Goal: Find specific page/section: Find specific page/section

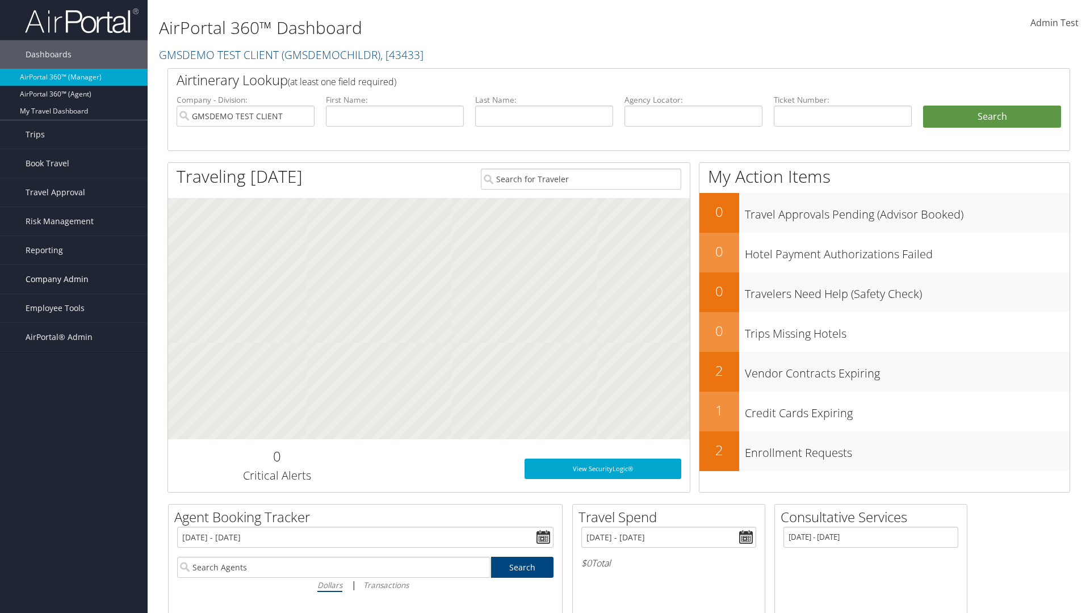
click at [74, 279] on span "Company Admin" at bounding box center [57, 279] width 63 height 28
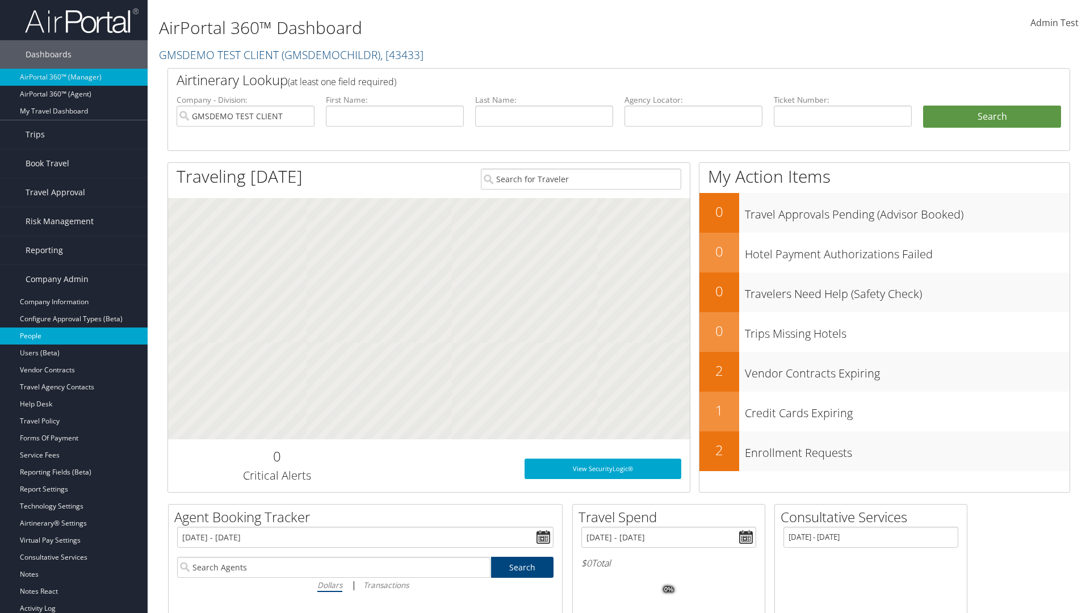
click at [74, 336] on link "People" at bounding box center [74, 336] width 148 height 17
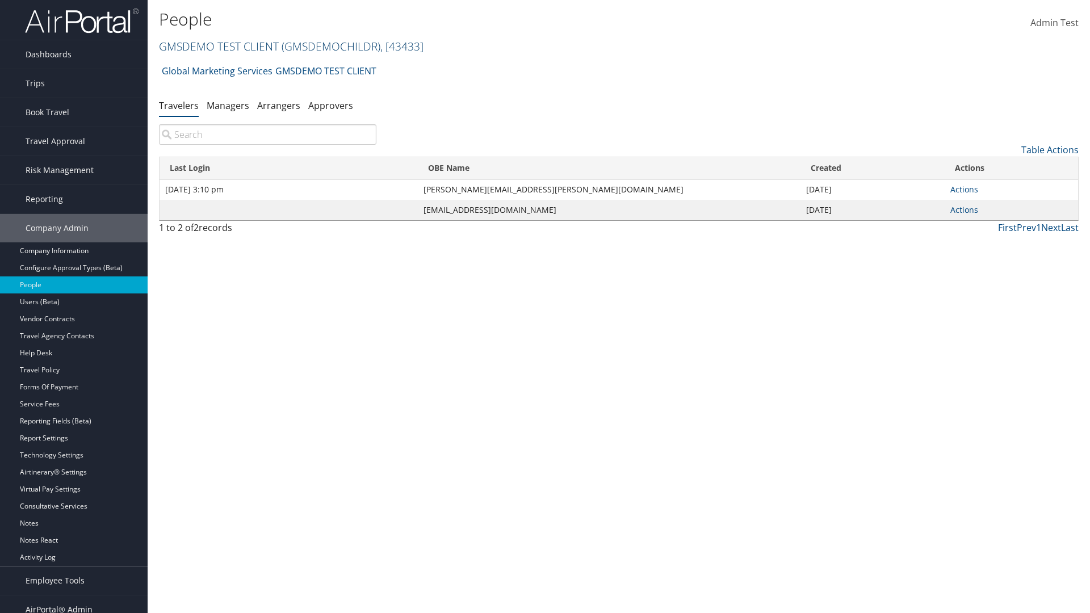
click at [218, 46] on link "GMSDEMO TEST CLIENT ( GMSDEMOCHILDR ) , [ 43433 ]" at bounding box center [291, 46] width 265 height 15
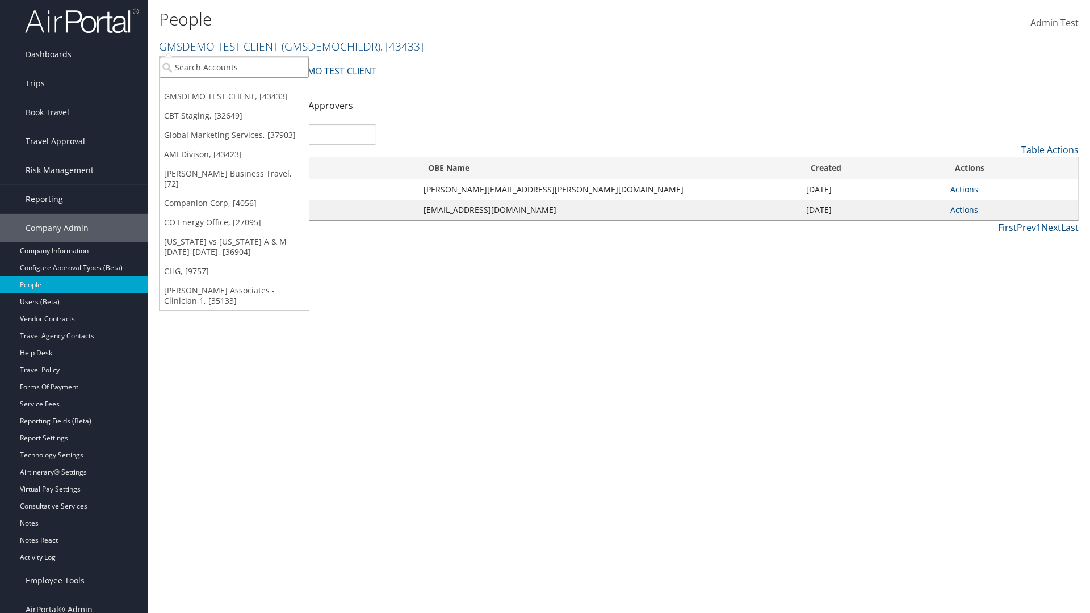
click at [234, 67] on input "search" at bounding box center [234, 67] width 149 height 21
type input "Global Marketing Services"
click at [245, 88] on div "Global Marketing Services (301946), [37903]" at bounding box center [244, 88] width 183 height 10
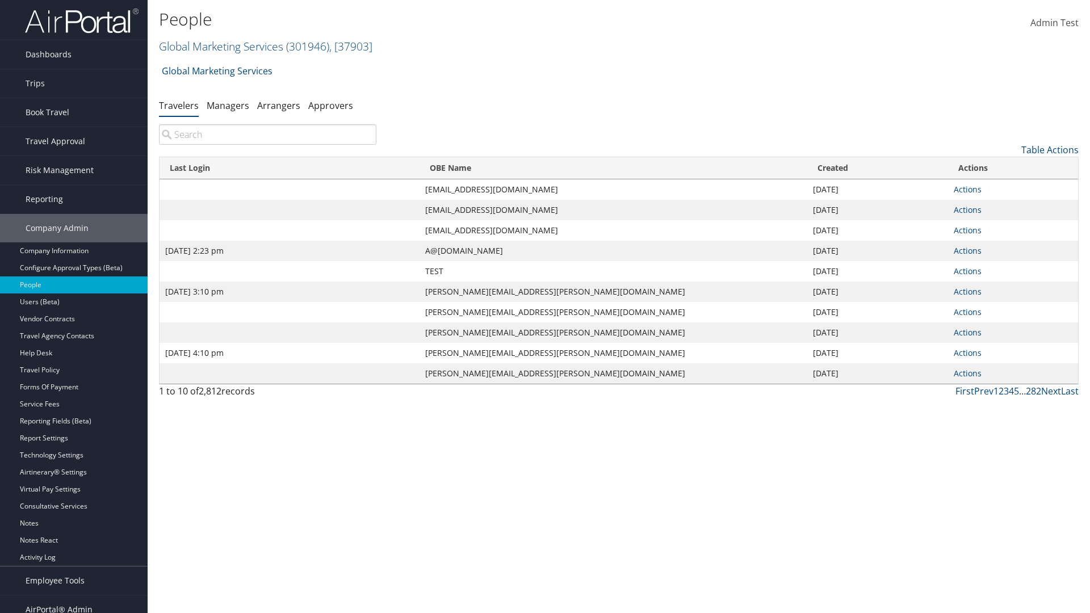
click at [267, 135] on input "search" at bounding box center [267, 134] width 217 height 20
type input "Sep 17, 2020 2:23 pm"
